Goal: Download file/media

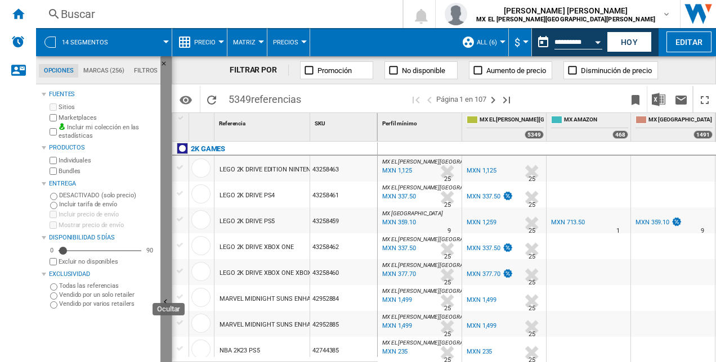
drag, startPoint x: 167, startPoint y: 217, endPoint x: 171, endPoint y: 258, distance: 41.3
click at [171, 258] on button "Ocultar" at bounding box center [165, 303] width 11 height 494
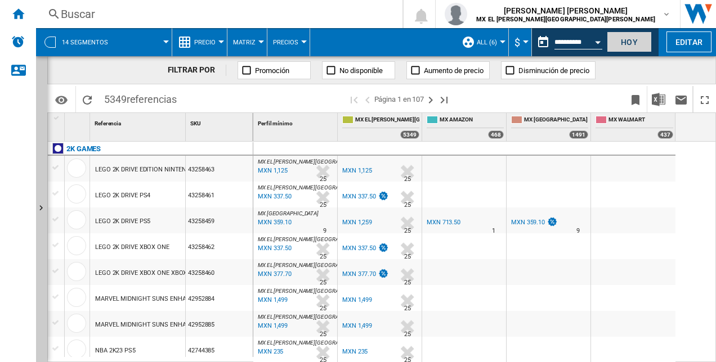
click at [634, 43] on button "Hoy" at bounding box center [629, 42] width 45 height 21
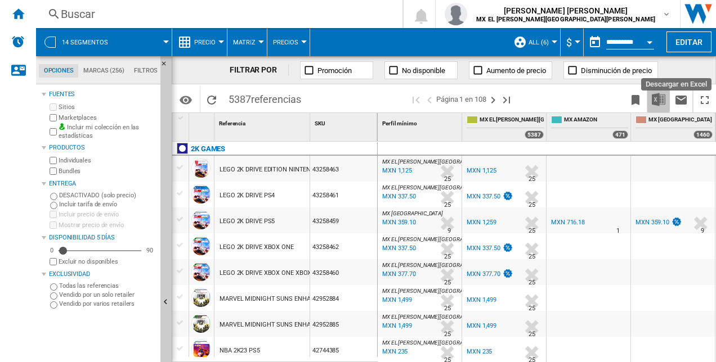
click at [659, 100] on img "Descargar en Excel" at bounding box center [659, 100] width 14 height 14
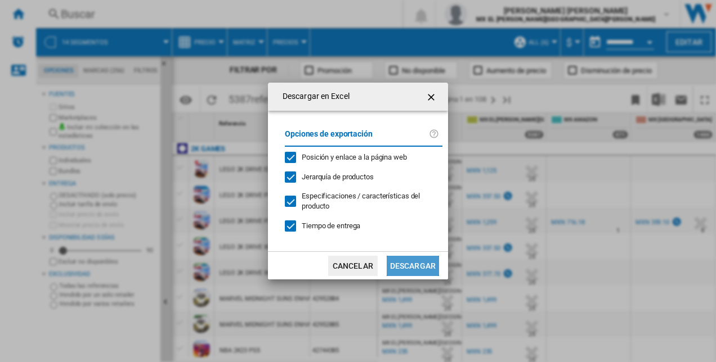
click at [413, 265] on button "Descargar" at bounding box center [413, 266] width 52 height 20
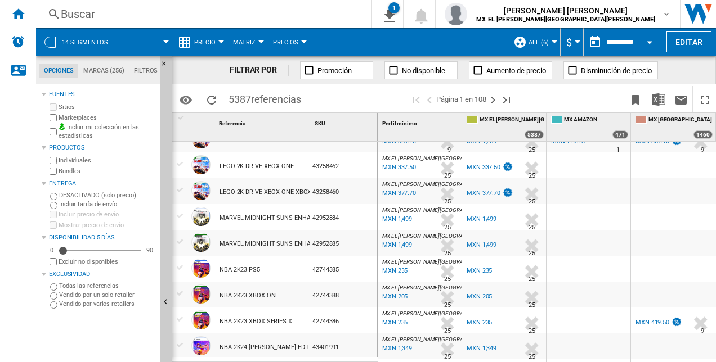
scroll to position [93, 0]
